Goal: Information Seeking & Learning: Check status

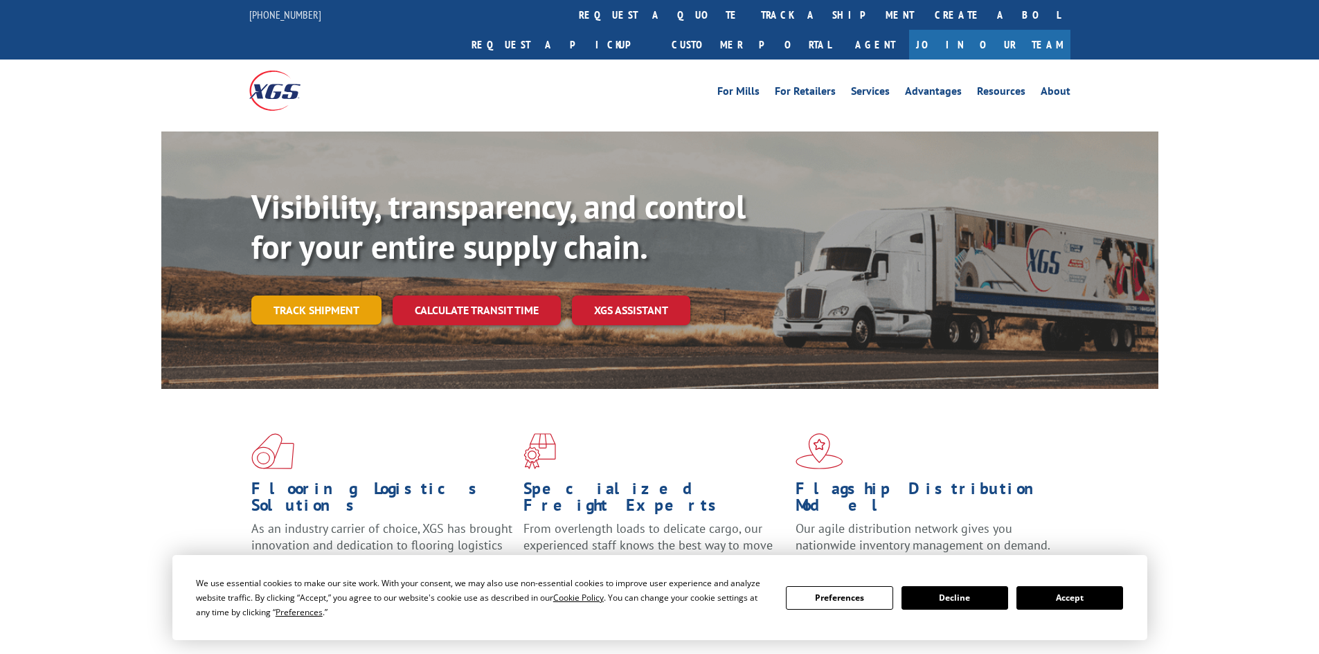
click at [336, 296] on link "Track shipment" at bounding box center [316, 310] width 130 height 29
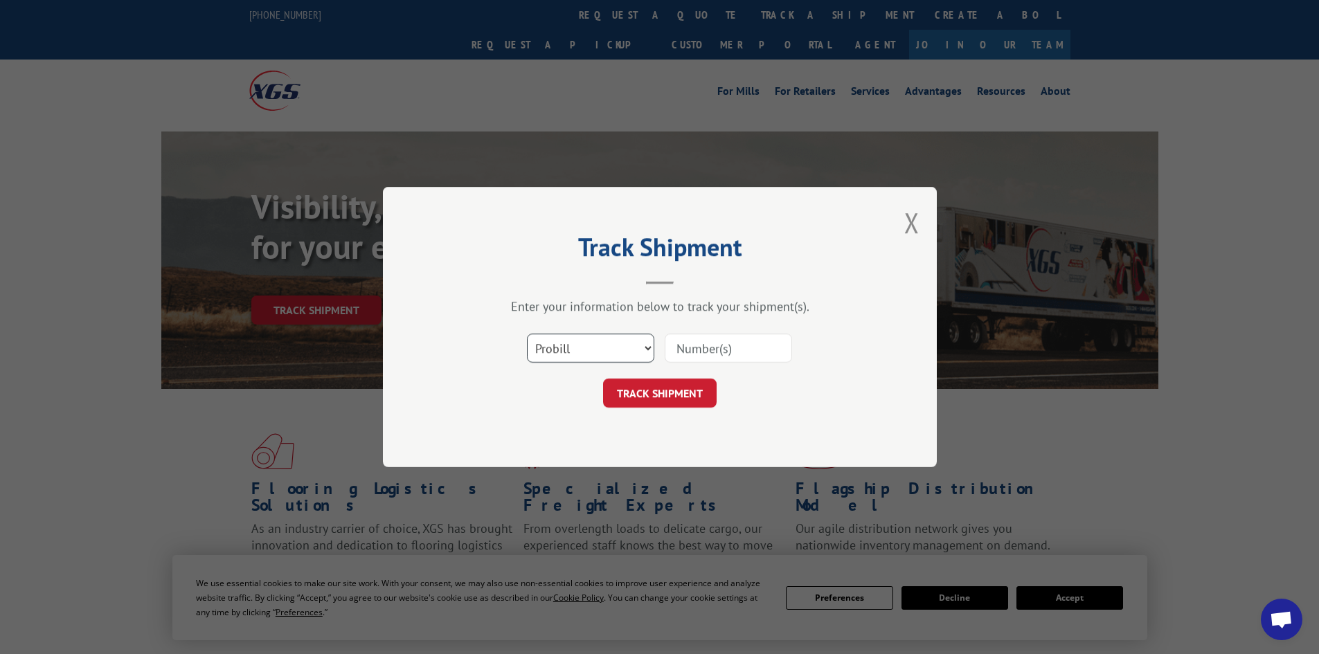
click at [593, 340] on select "Select category... Probill BOL PO" at bounding box center [590, 348] width 127 height 29
select select "bol"
click at [527, 334] on select "Select category... Probill BOL PO" at bounding box center [590, 348] width 127 height 29
click at [703, 349] on input at bounding box center [728, 348] width 127 height 29
paste input "7050685"
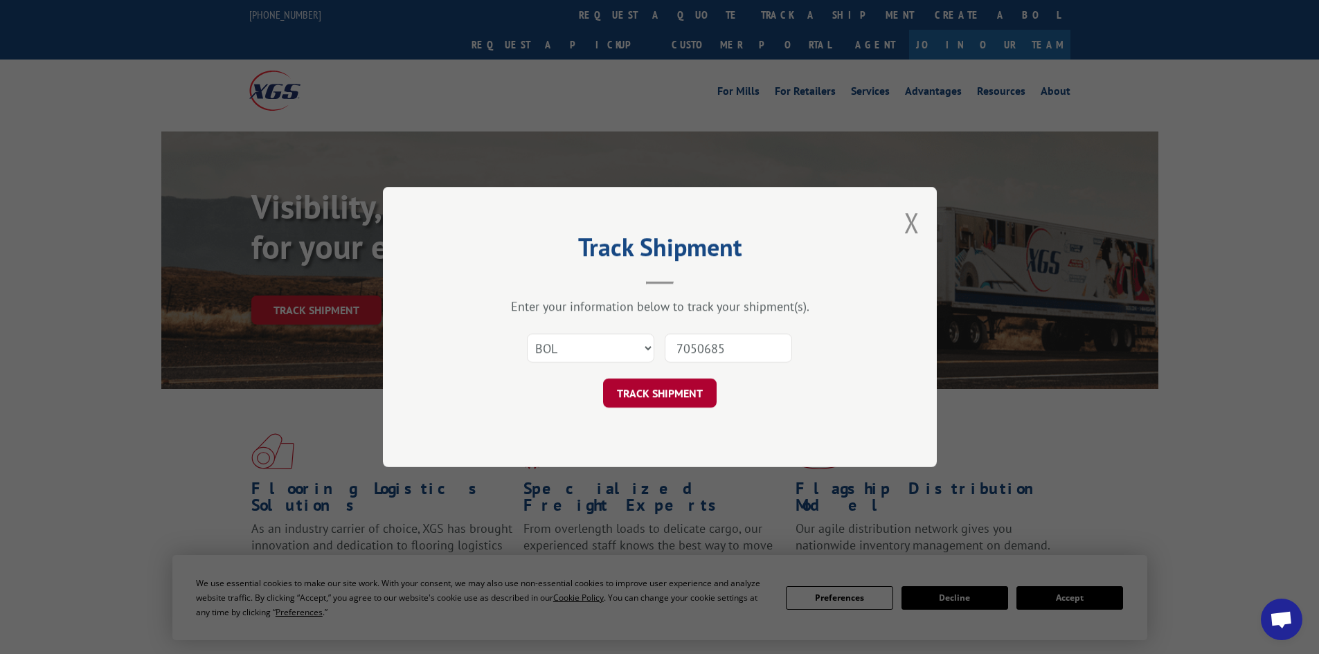
type input "7050685"
click at [691, 388] on button "TRACK SHIPMENT" at bounding box center [660, 393] width 114 height 29
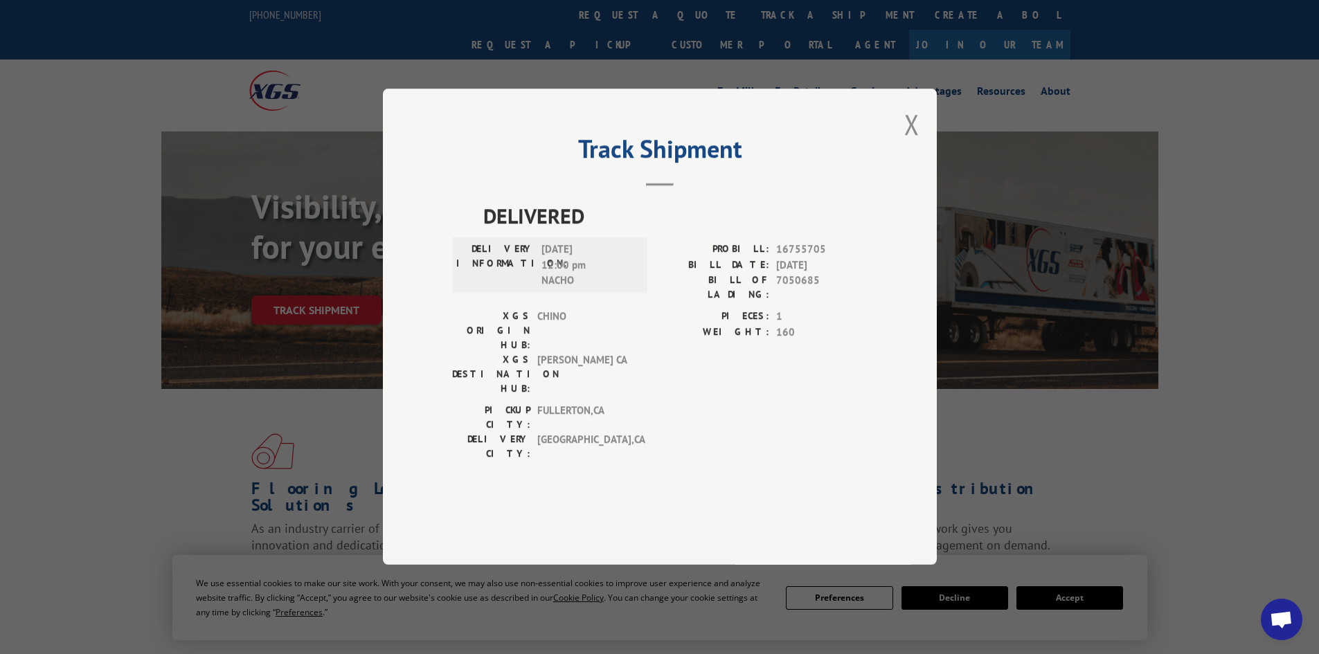
click at [900, 153] on div "Track Shipment DELIVERED DELIVERY INFORMATION: [DATE] 12:00 pm NACHO PROBILL: 1…" at bounding box center [660, 327] width 554 height 476
click at [911, 143] on button "Close modal" at bounding box center [911, 124] width 15 height 37
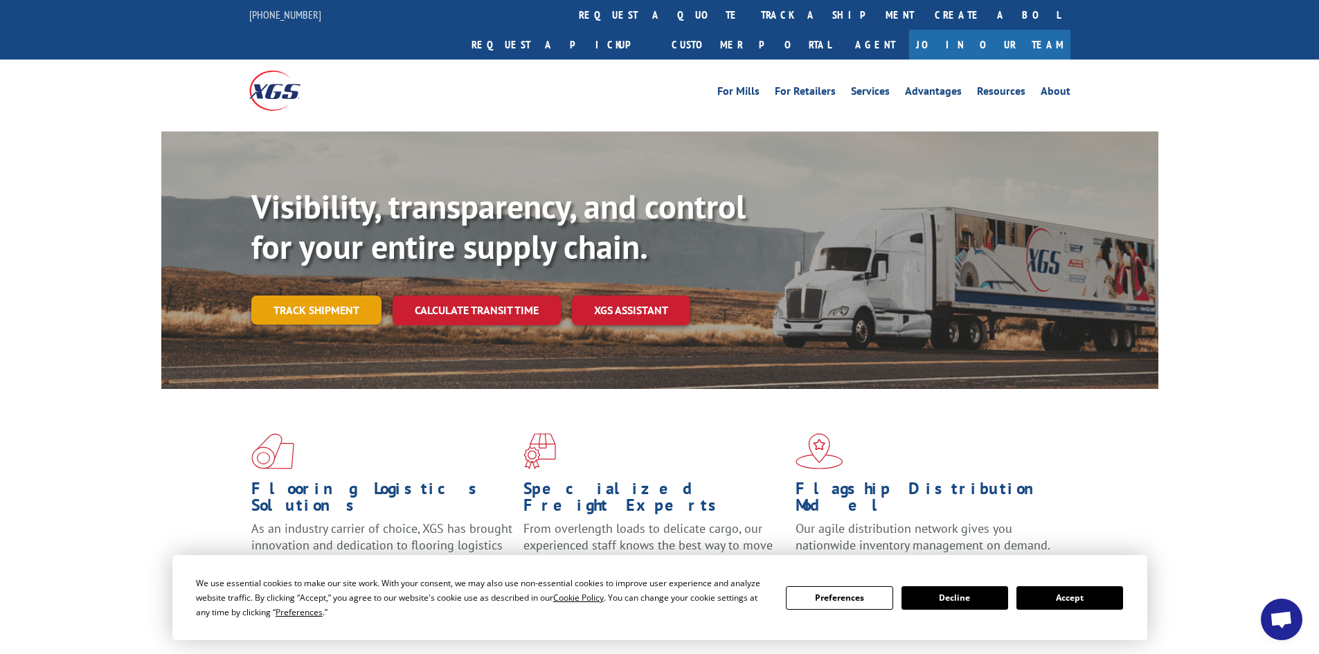
click at [271, 296] on link "Track shipment" at bounding box center [316, 310] width 130 height 29
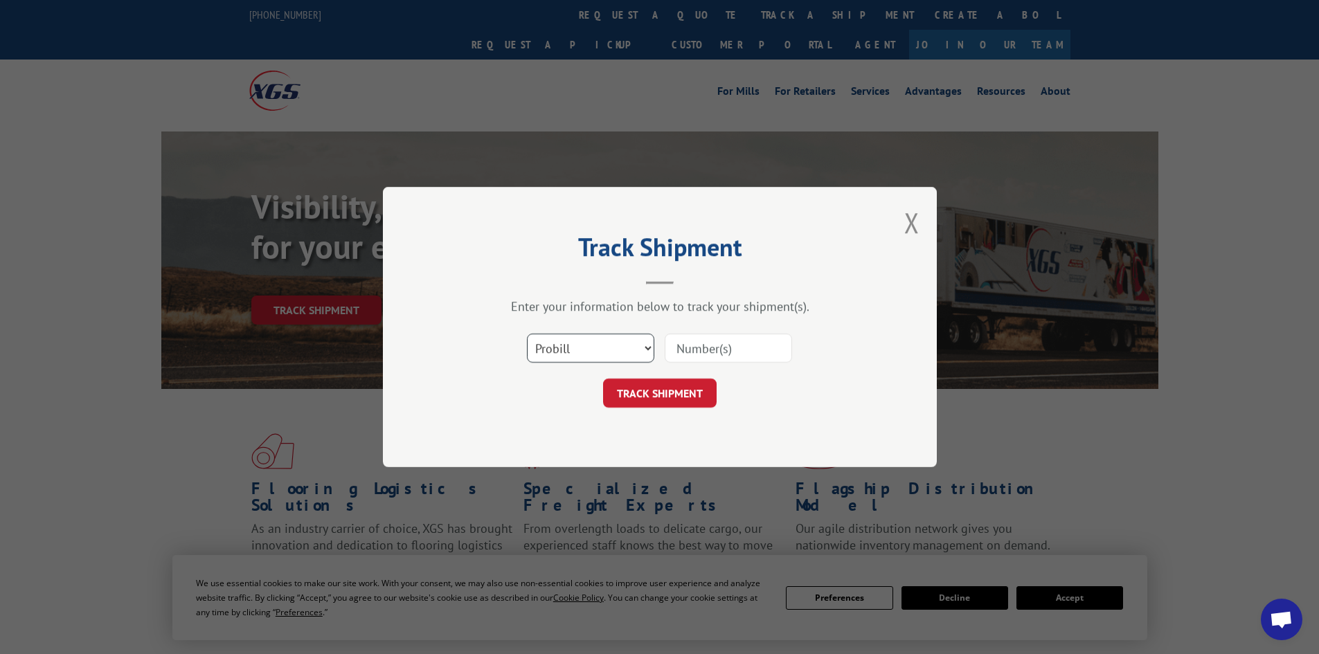
click at [578, 355] on select "Select category... Probill BOL PO" at bounding box center [590, 348] width 127 height 29
select select "bol"
click at [527, 334] on select "Select category... Probill BOL PO" at bounding box center [590, 348] width 127 height 29
click at [684, 355] on input at bounding box center [728, 348] width 127 height 29
paste input "5522282"
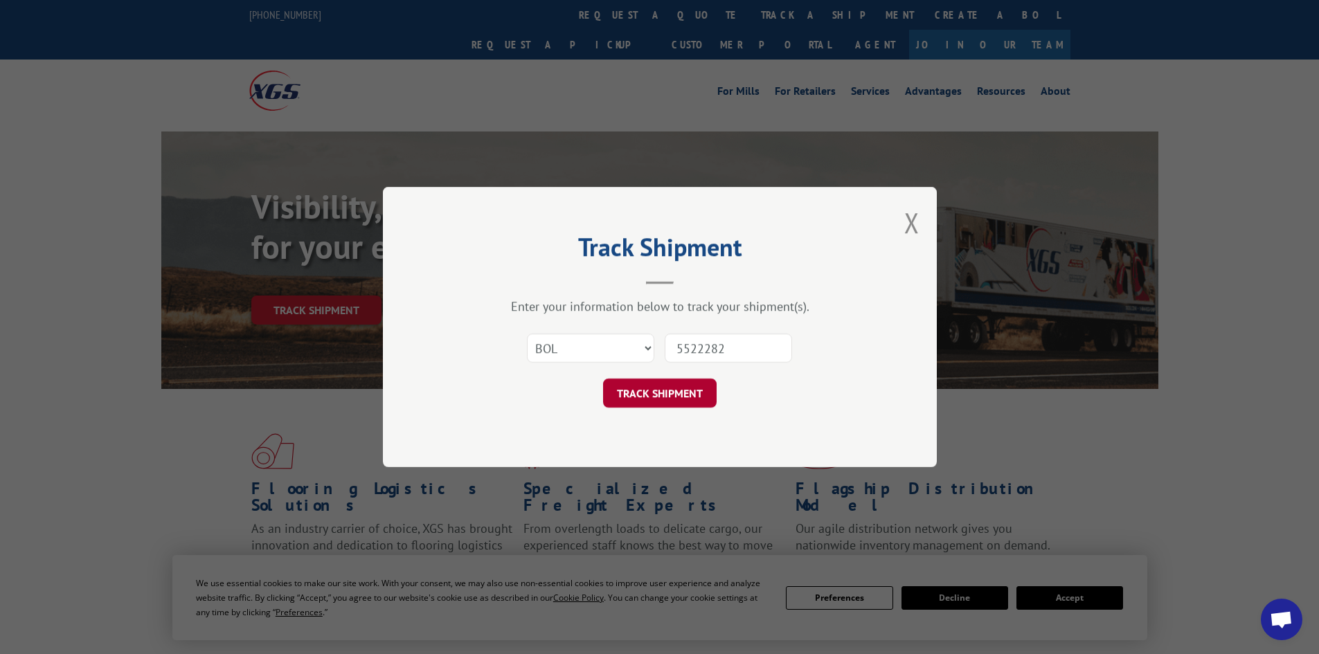
type input "5522282"
drag, startPoint x: 656, startPoint y: 406, endPoint x: 652, endPoint y: 398, distance: 9.3
click at [653, 402] on button "TRACK SHIPMENT" at bounding box center [660, 393] width 114 height 29
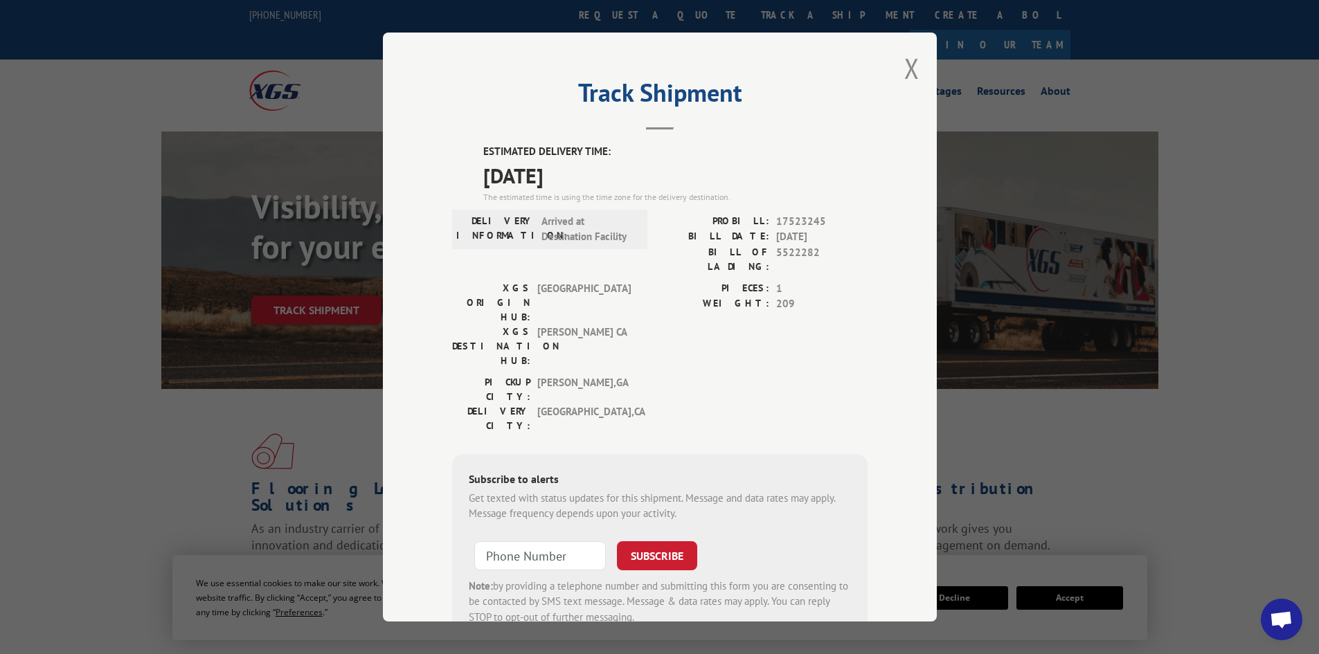
click at [894, 69] on div "Track Shipment ESTIMATED DELIVERY TIME: [DATE] The estimated time is using the …" at bounding box center [660, 327] width 554 height 589
click at [904, 71] on button "Close modal" at bounding box center [911, 68] width 15 height 37
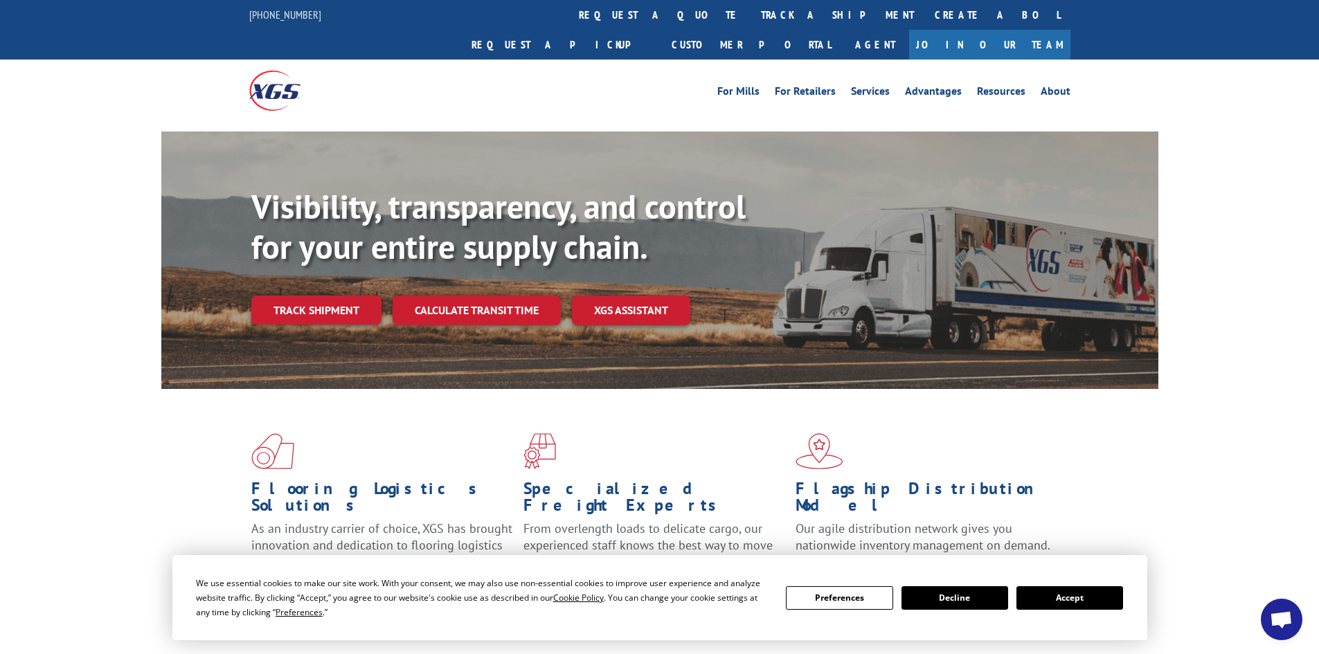
click at [344, 296] on link "Track shipment" at bounding box center [316, 310] width 130 height 29
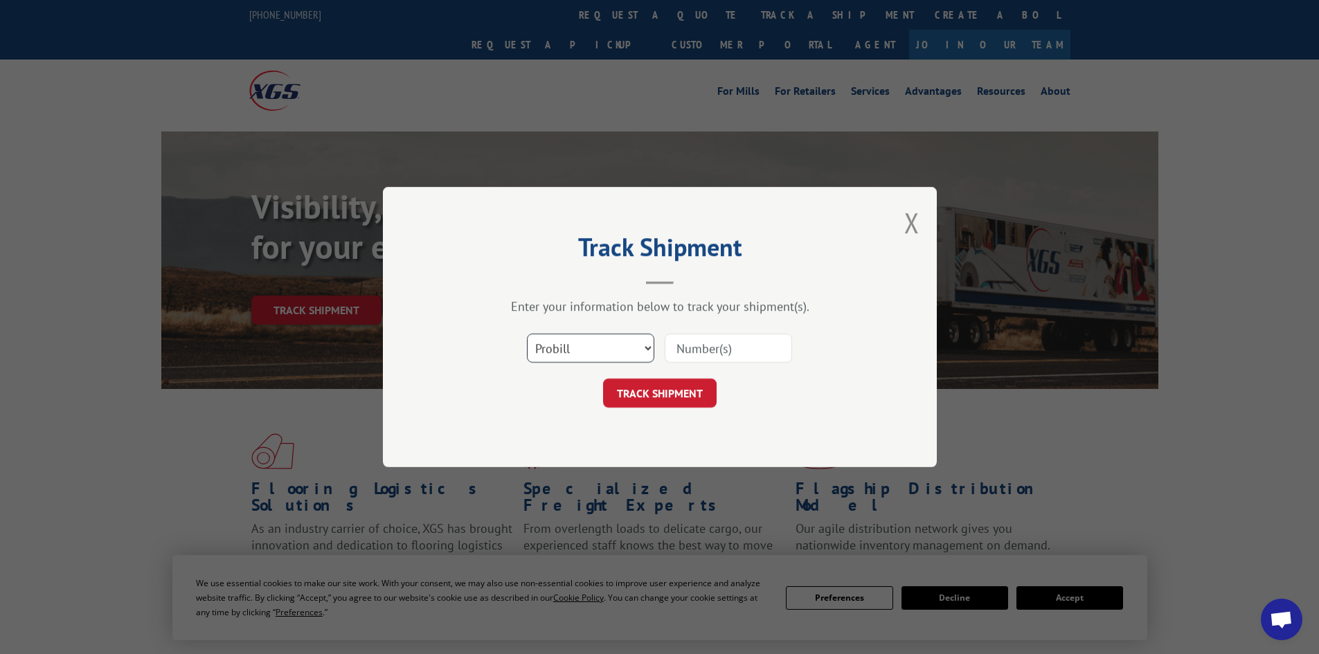
drag, startPoint x: 576, startPoint y: 346, endPoint x: 580, endPoint y: 358, distance: 13.4
click at [579, 353] on select "Select category... Probill BOL PO" at bounding box center [590, 348] width 127 height 29
select select "bol"
click at [527, 334] on select "Select category... Probill BOL PO" at bounding box center [590, 348] width 127 height 29
click at [729, 350] on input at bounding box center [728, 348] width 127 height 29
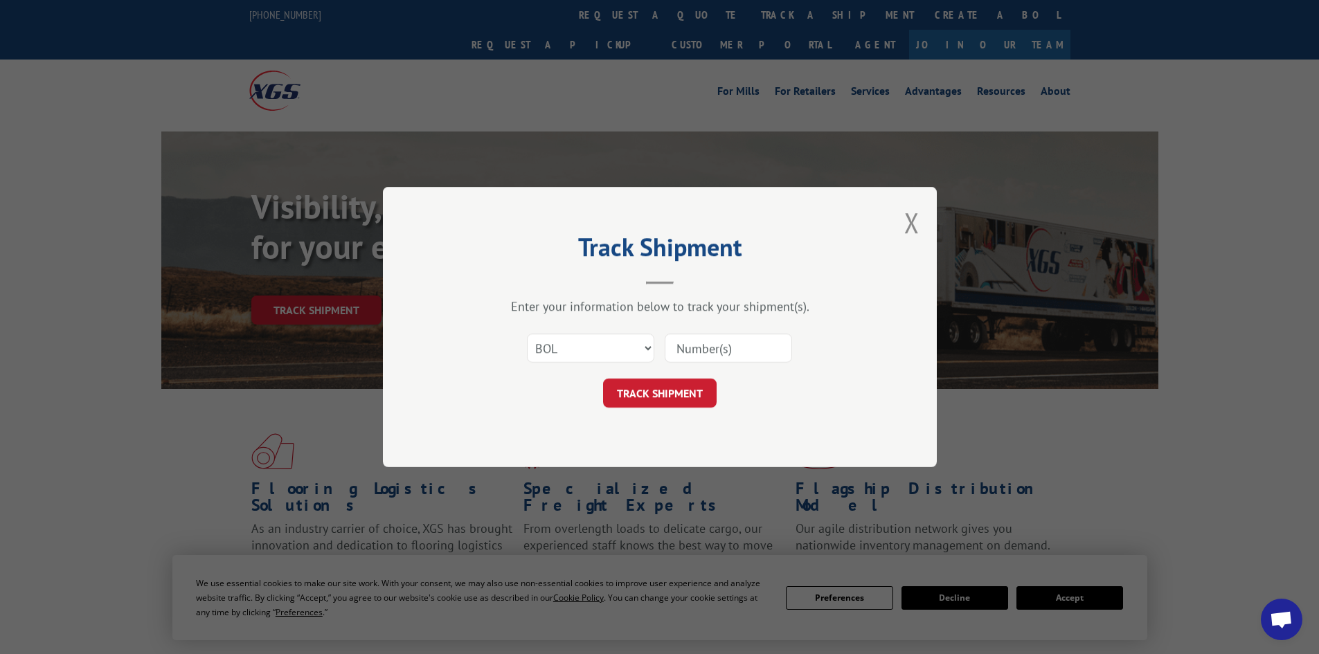
paste input "7060705"
type input "7060705"
click at [697, 378] on form "Select category... Probill BOL PO 7060705 TRACK SHIPMENT" at bounding box center [660, 367] width 416 height 82
click at [684, 398] on button "TRACK SHIPMENT" at bounding box center [660, 393] width 114 height 29
